Goal: Check status

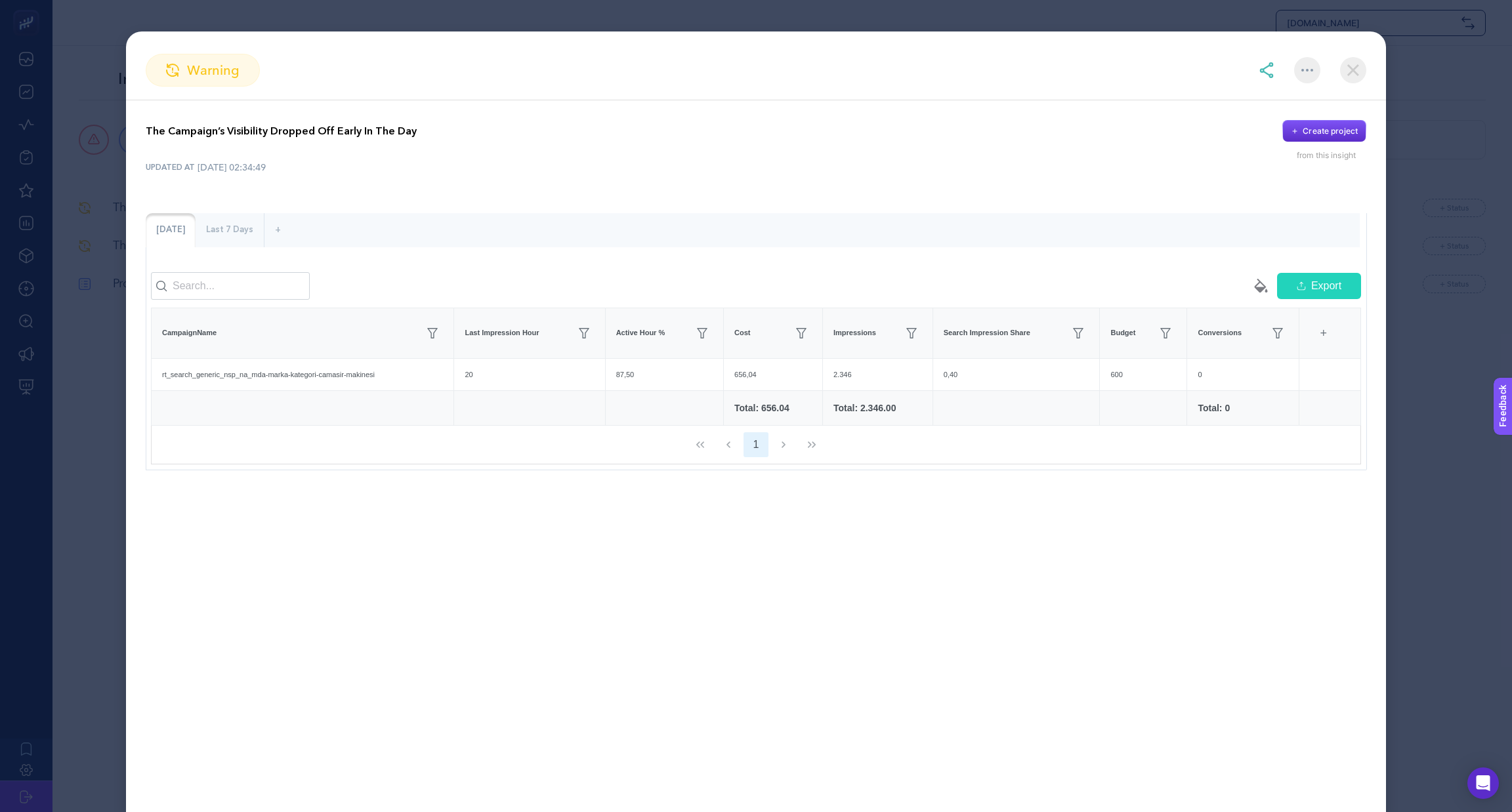
click at [238, 233] on div "Last 7 Days" at bounding box center [229, 231] width 68 height 35
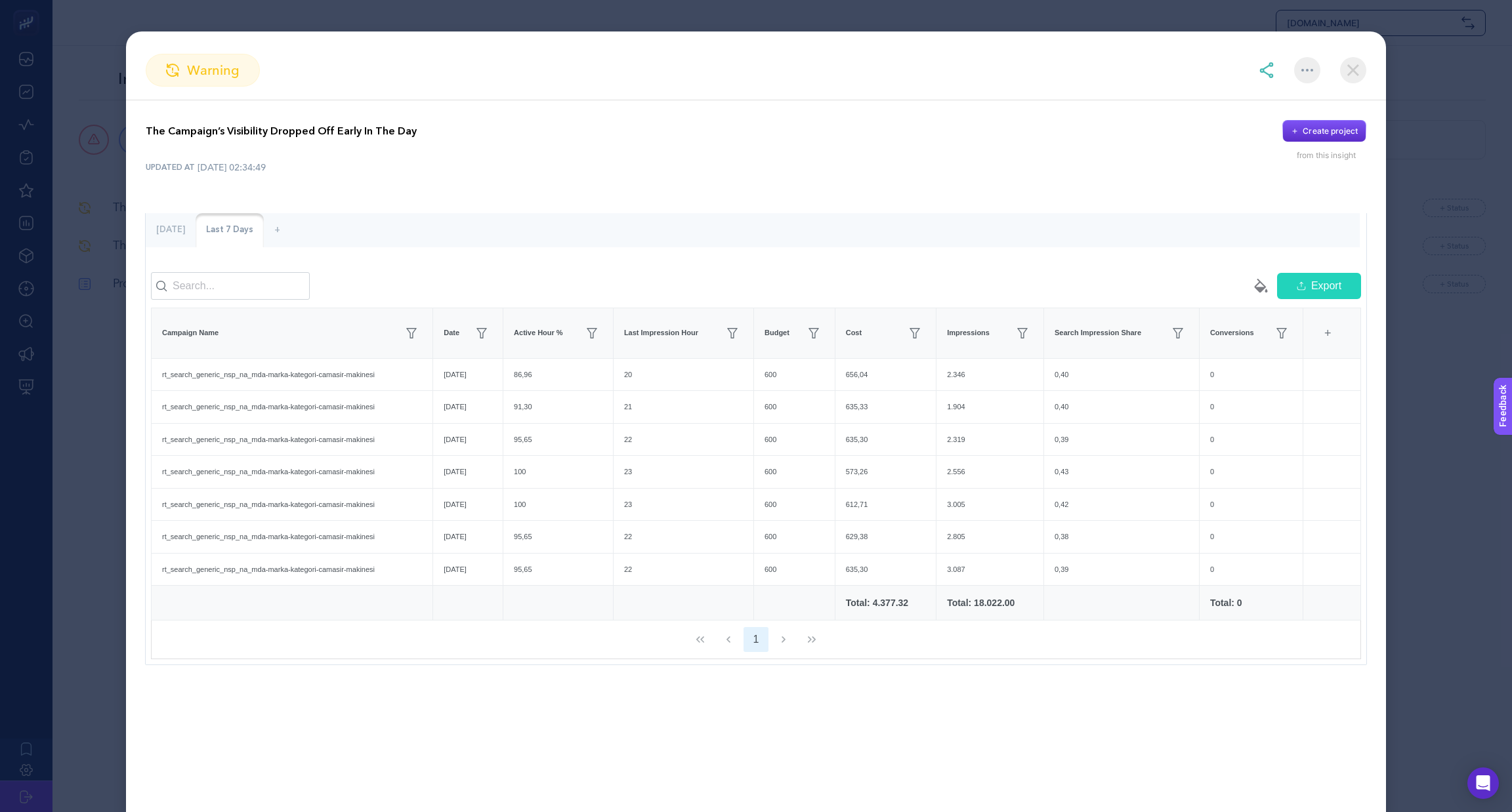
click at [173, 228] on div "[DATE]" at bounding box center [170, 231] width 50 height 35
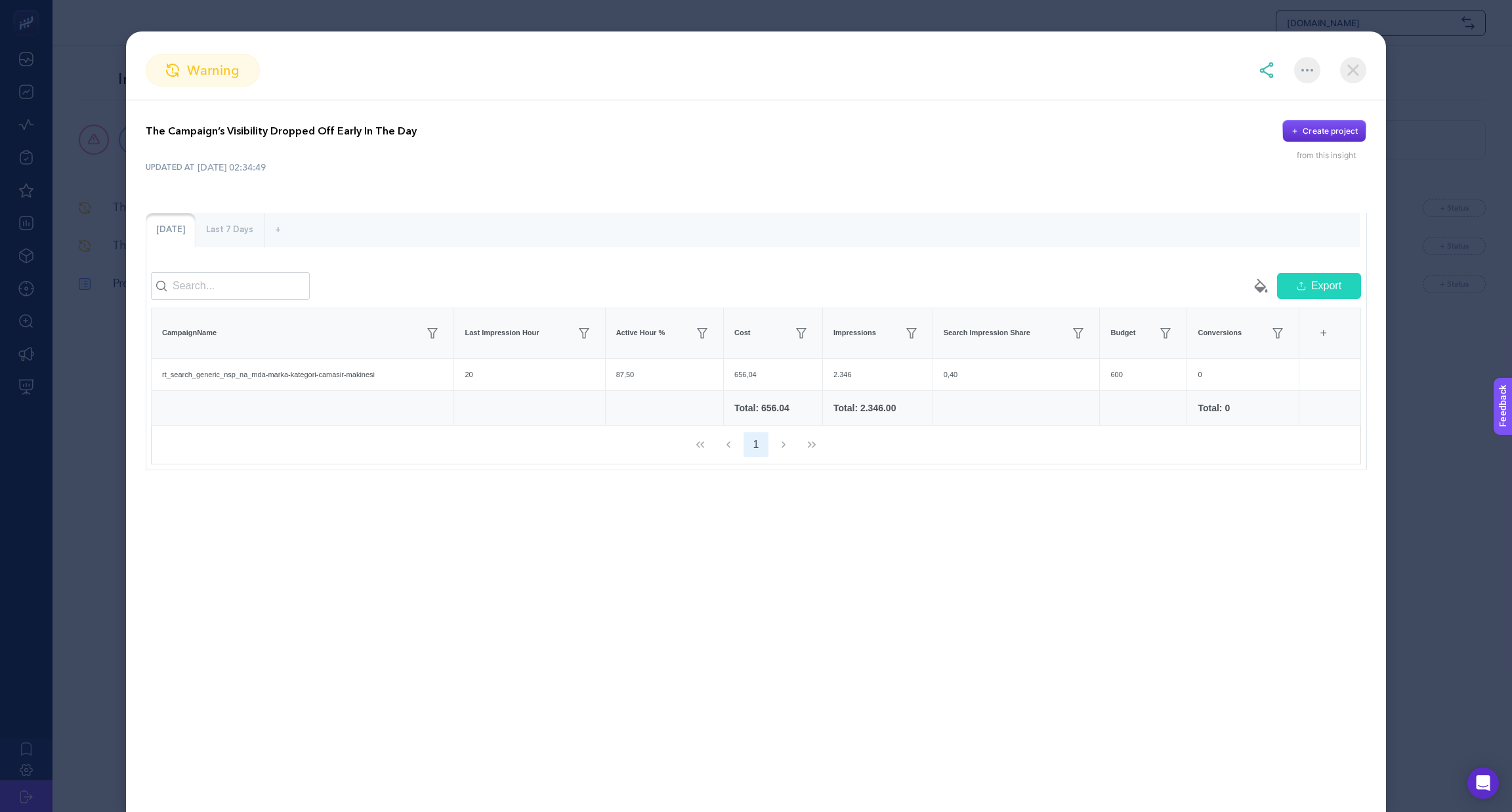
click at [1427, 94] on section "warning The Campaign’s Visibility Dropped Off Early In The Day Create project f…" at bounding box center [756, 406] width 1512 height 812
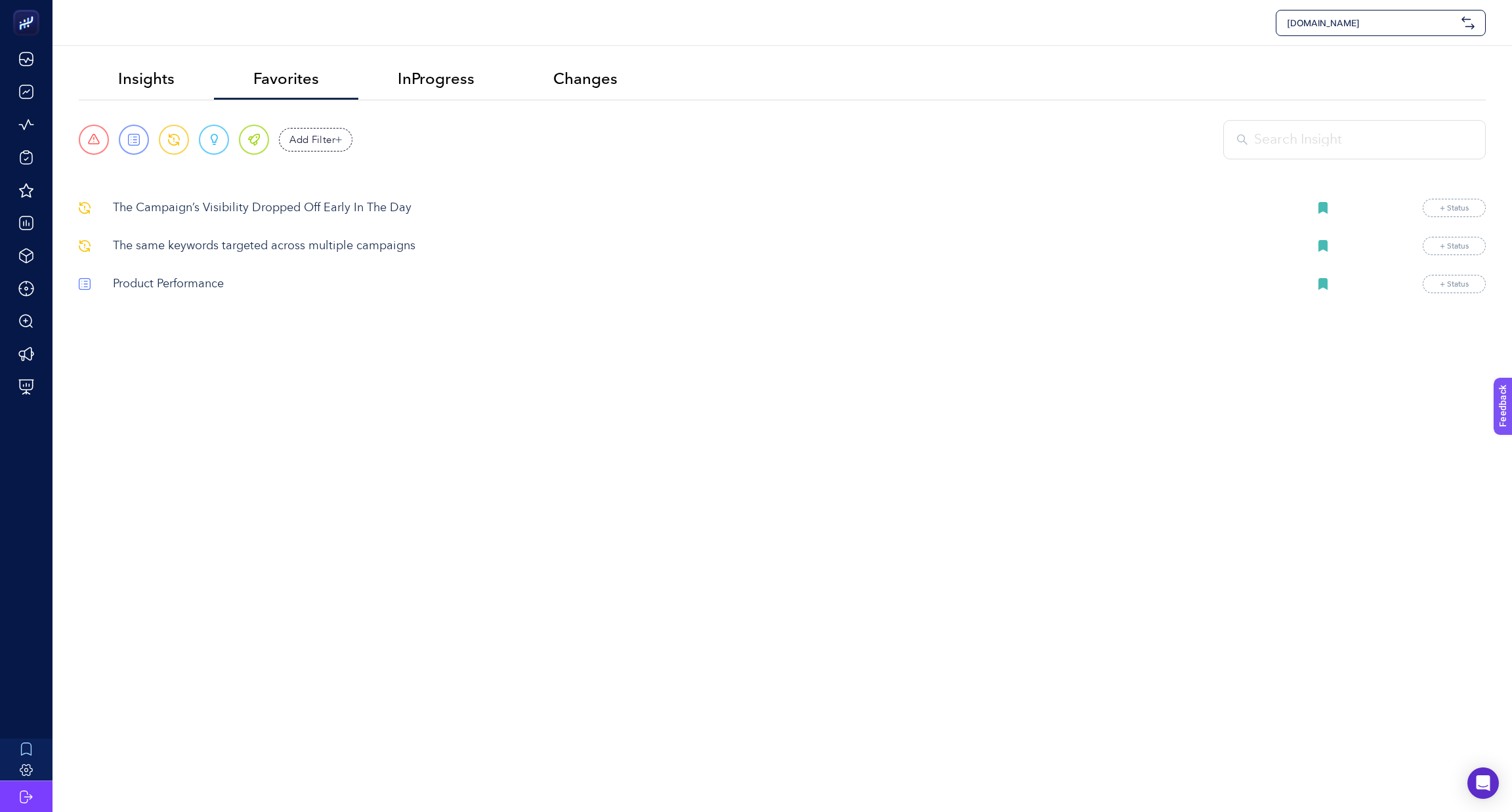
click at [323, 195] on main "Insights Favorites InProgress Changes Urgent Report Warning Opportunity Perfect…" at bounding box center [782, 176] width 1408 height 234
click at [315, 207] on p "The Campaign’s Visibility Dropped Off Early In The Day" at bounding box center [705, 209] width 1186 height 18
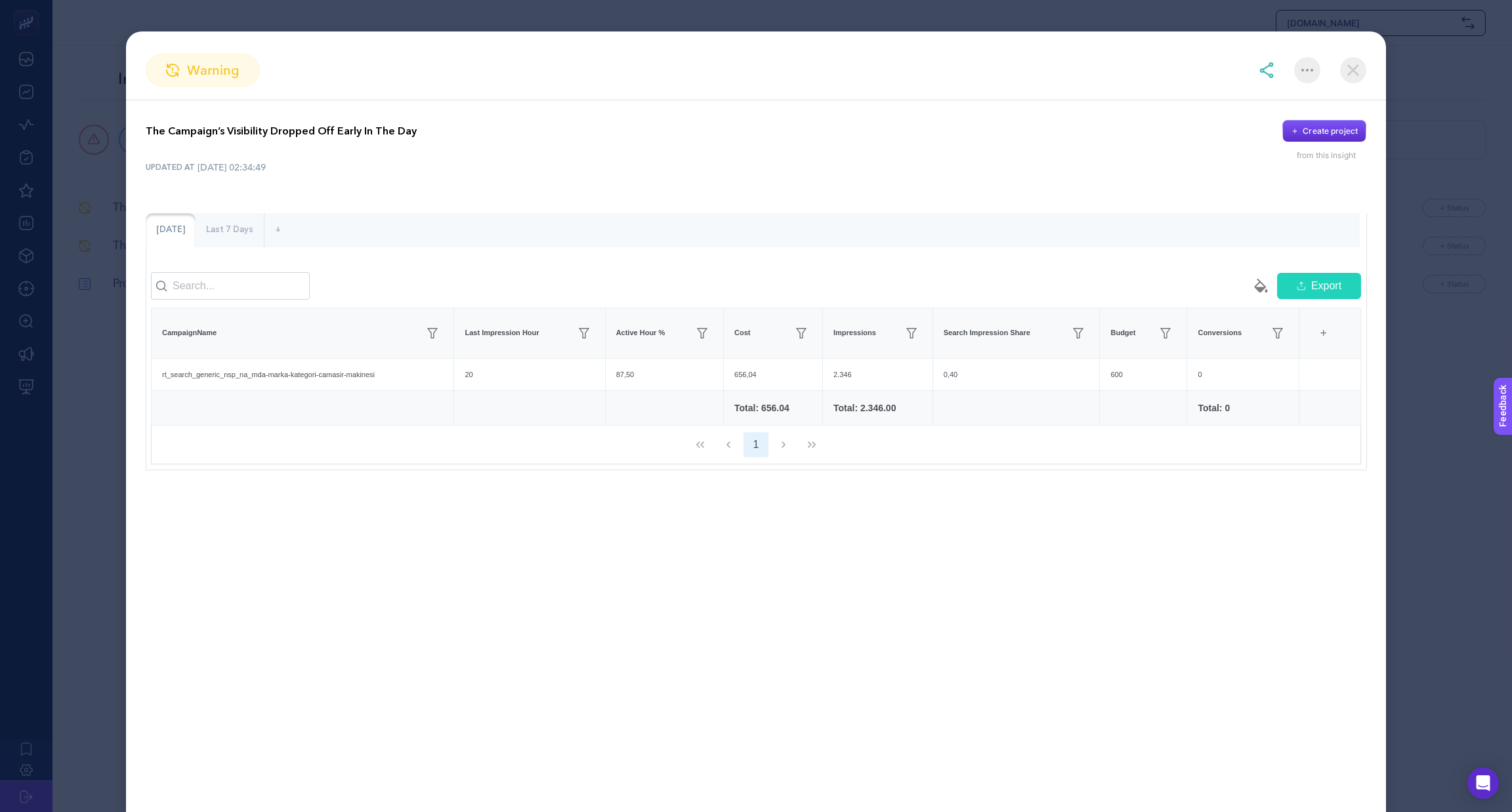
click at [1482, 246] on section "warning The Campaign’s Visibility Dropped Off Early In The Day Create project f…" at bounding box center [756, 406] width 1512 height 812
